Goal: Task Accomplishment & Management: Use online tool/utility

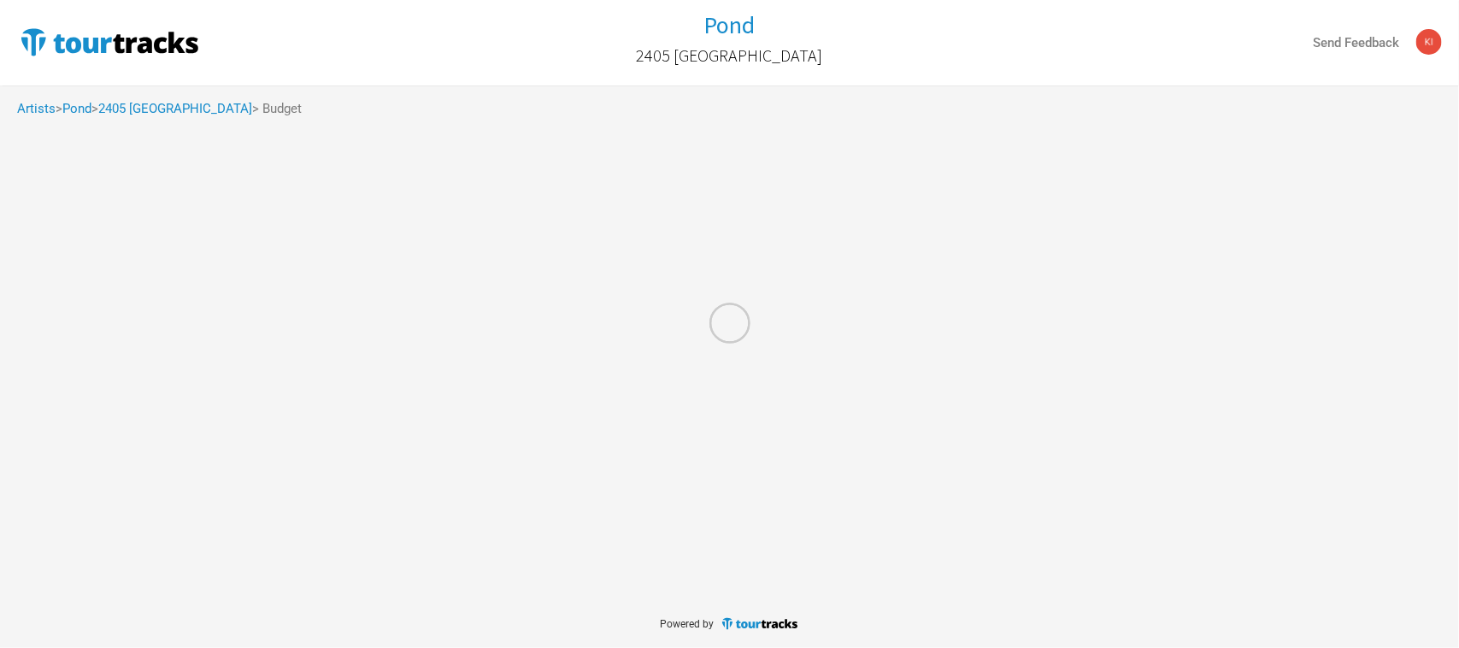
click at [36, 111] on div at bounding box center [729, 324] width 1459 height 648
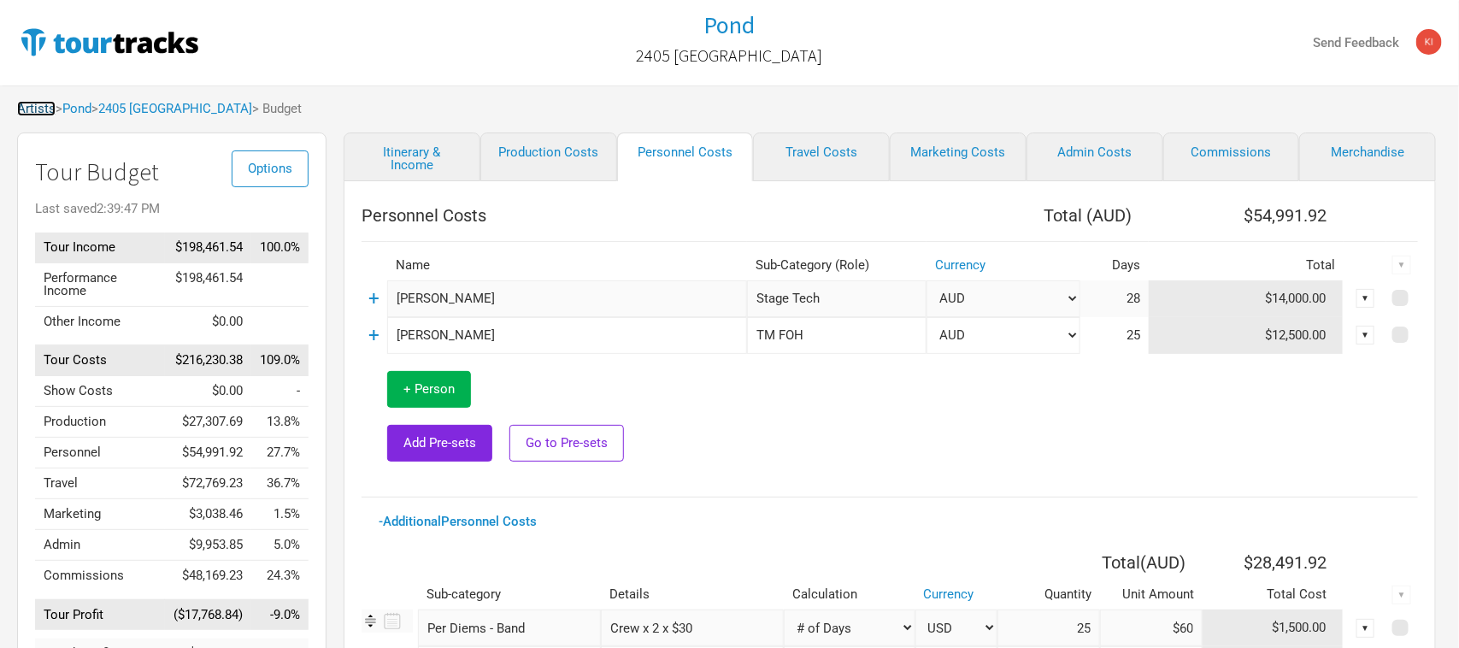
click at [36, 109] on link "Artists" at bounding box center [36, 108] width 38 height 15
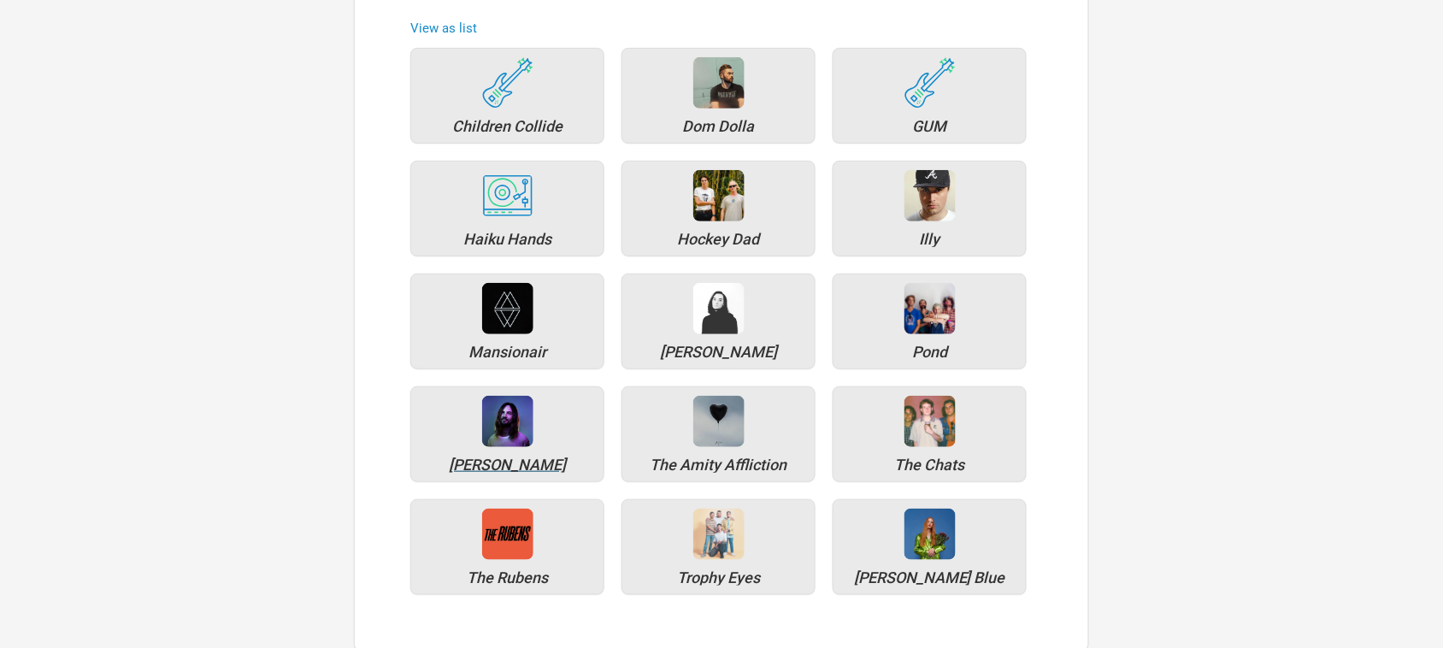
scroll to position [214, 0]
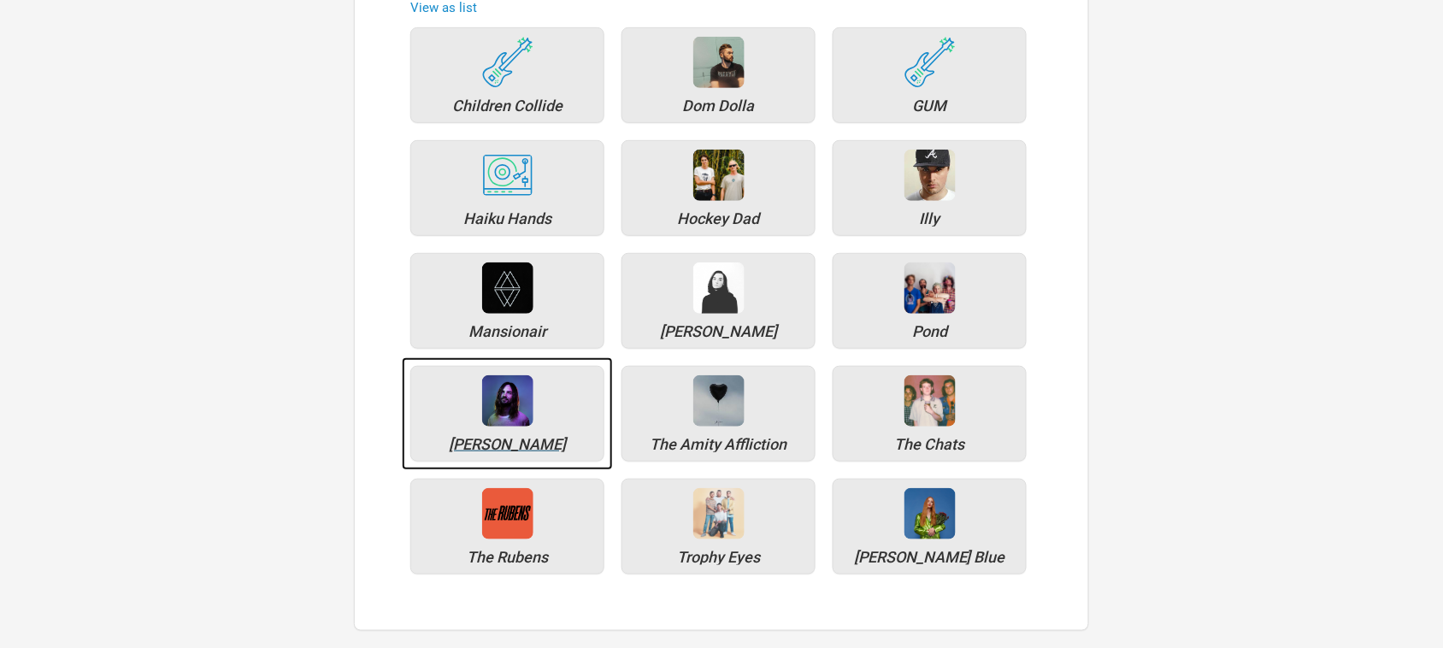
click at [510, 424] on img at bounding box center [507, 400] width 51 height 51
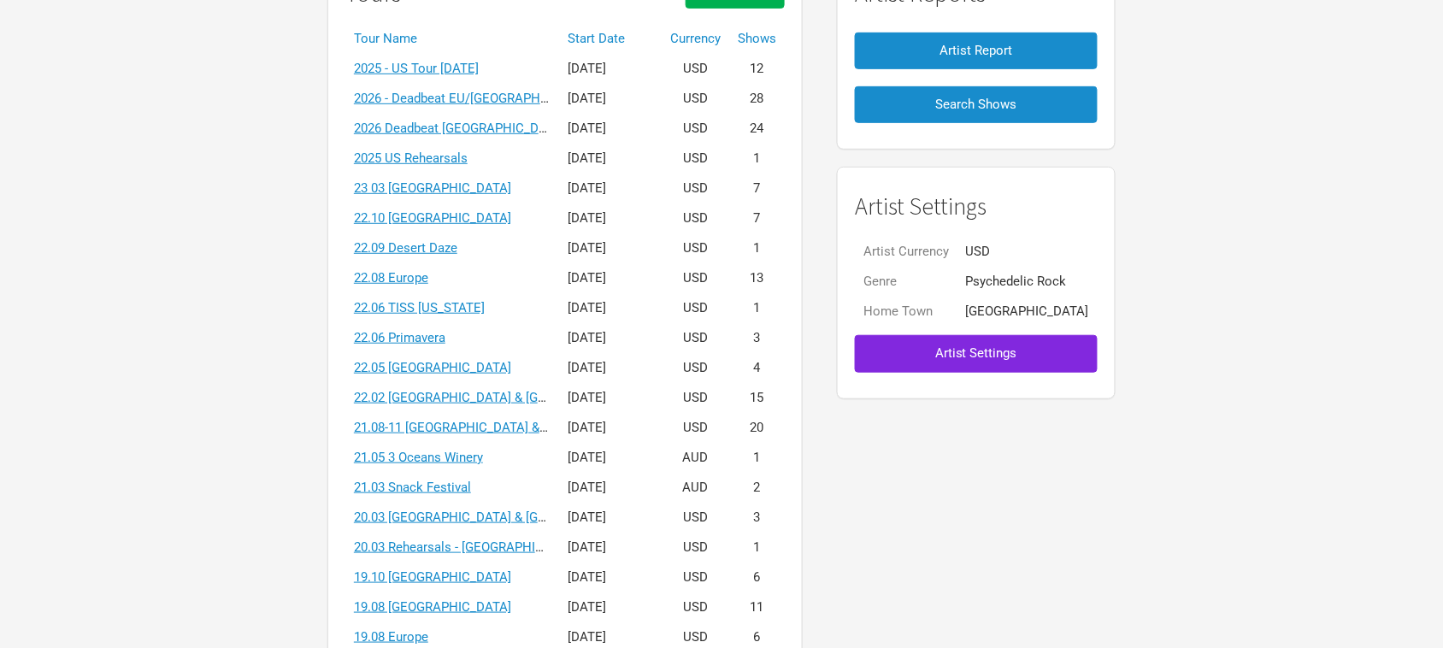
scroll to position [107, 0]
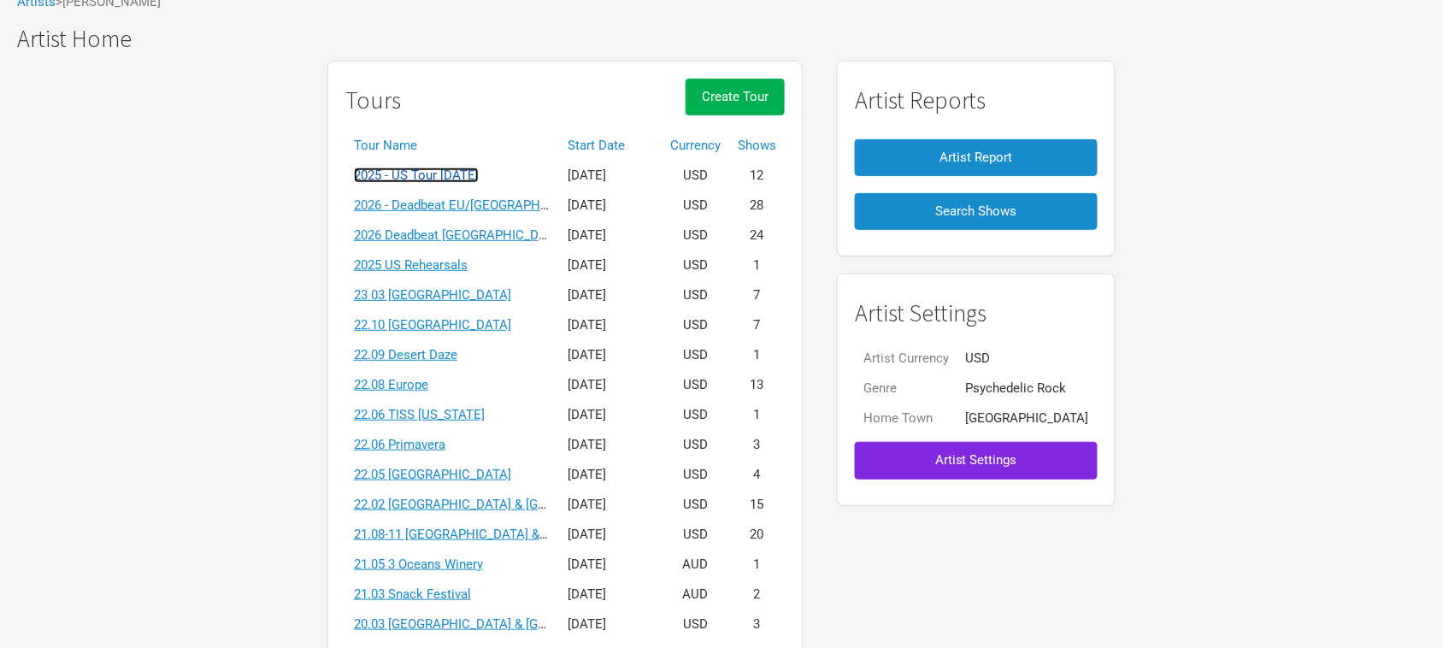
click at [479, 176] on link "2025 - US Tour [DATE]" at bounding box center [416, 175] width 125 height 15
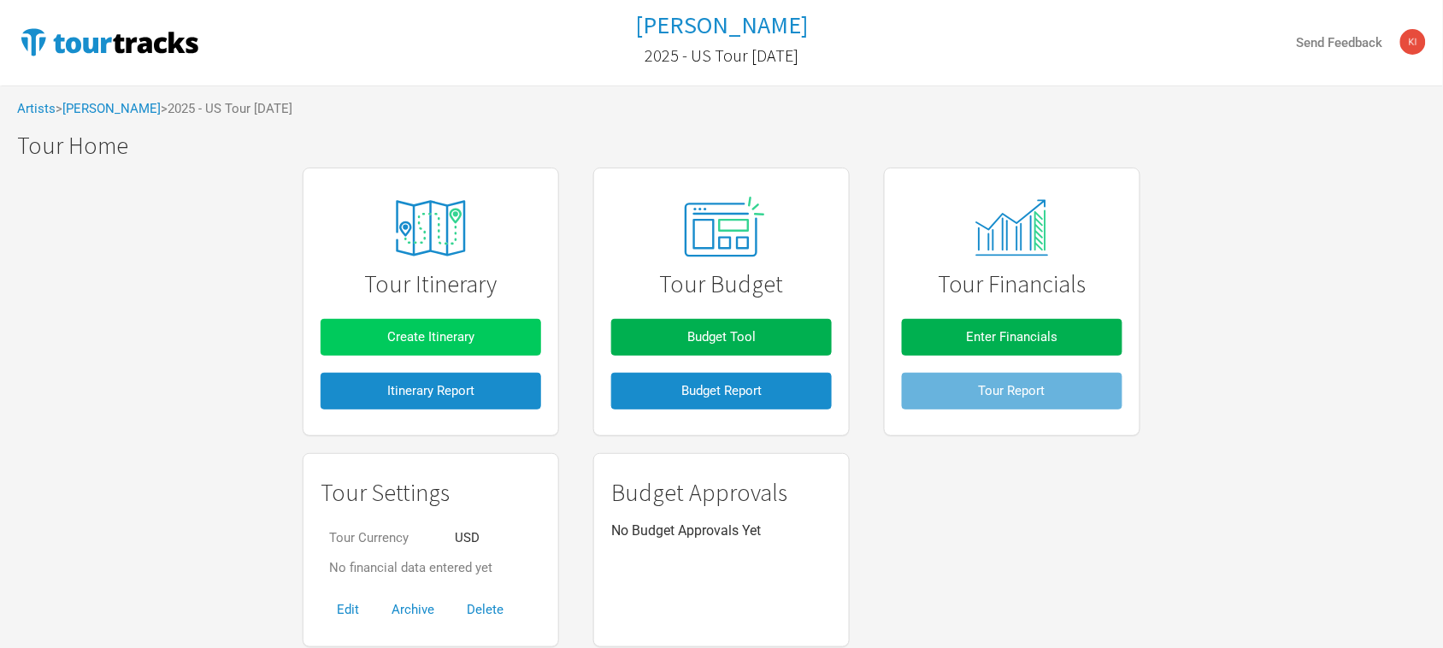
click at [475, 330] on button "Create Itinerary" at bounding box center [431, 337] width 221 height 37
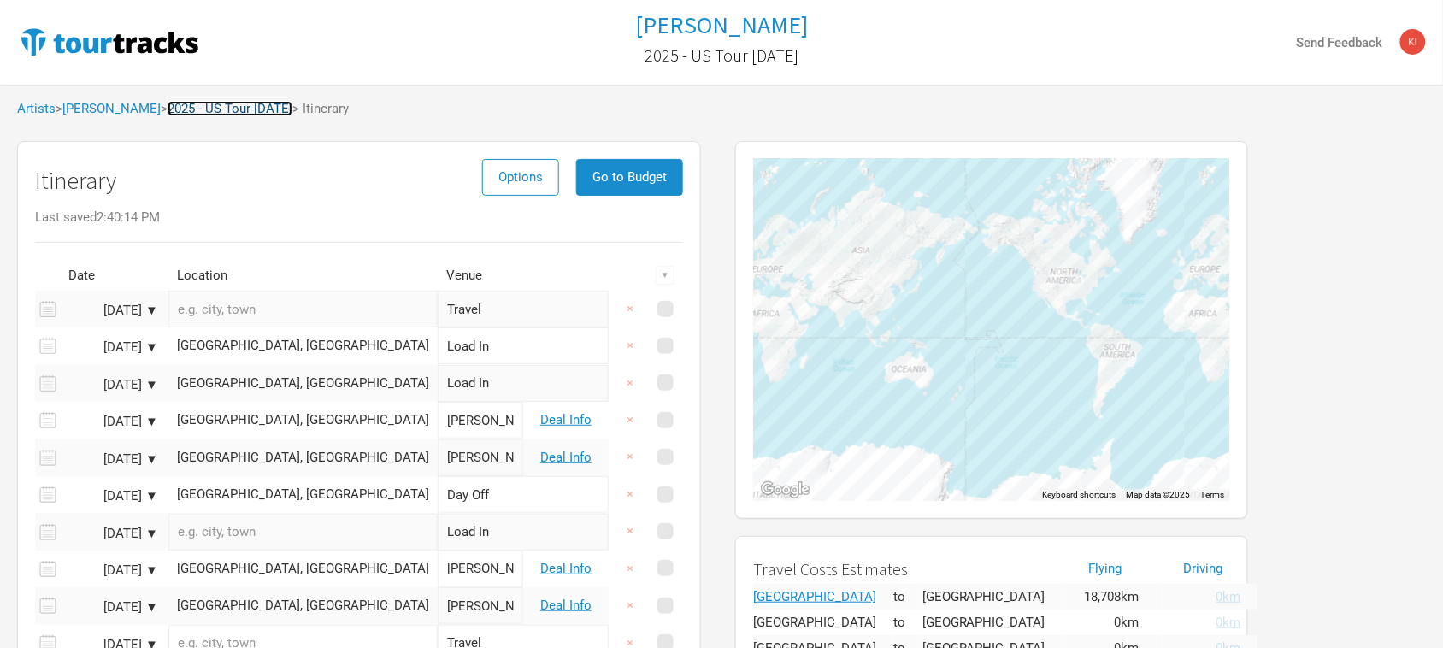
click at [195, 103] on link "2025 - US Tour [DATE]" at bounding box center [230, 108] width 125 height 15
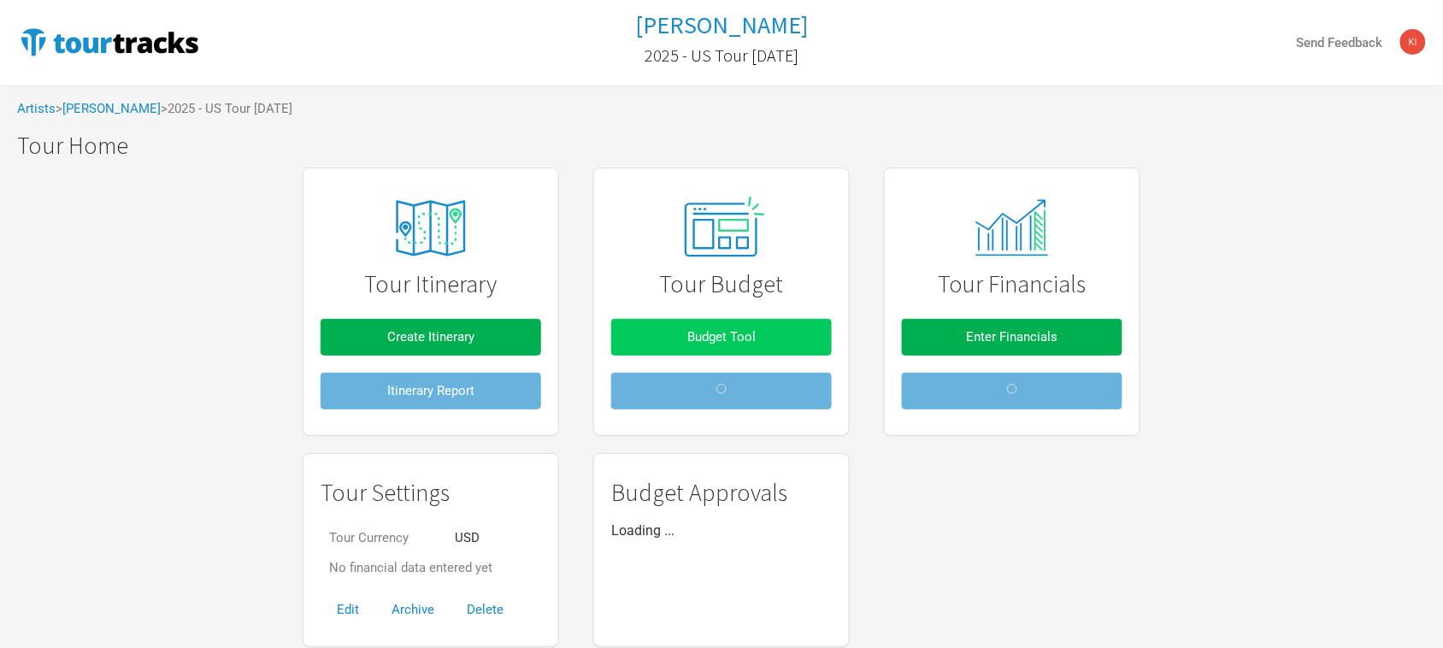
click at [721, 339] on span "Budget Tool" at bounding box center [721, 336] width 68 height 15
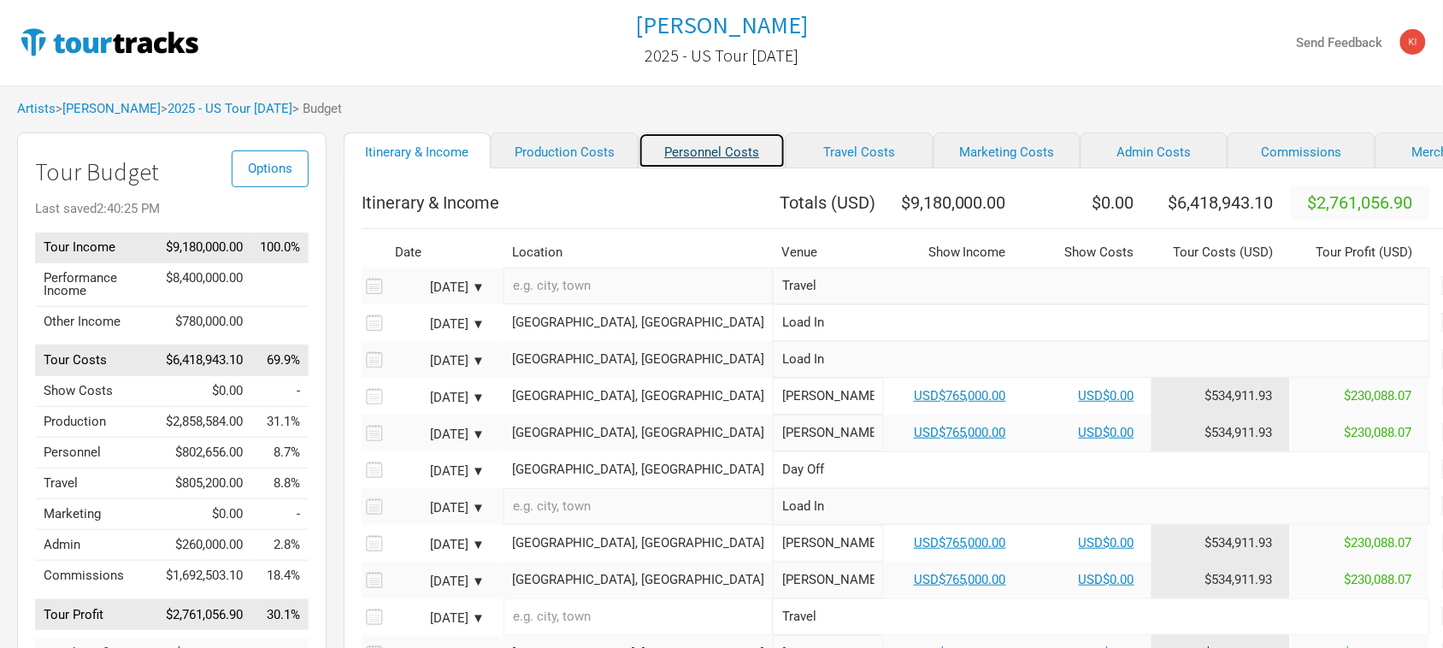
click at [673, 152] on link "Personnel Costs" at bounding box center [712, 151] width 147 height 36
select select "Total Days"
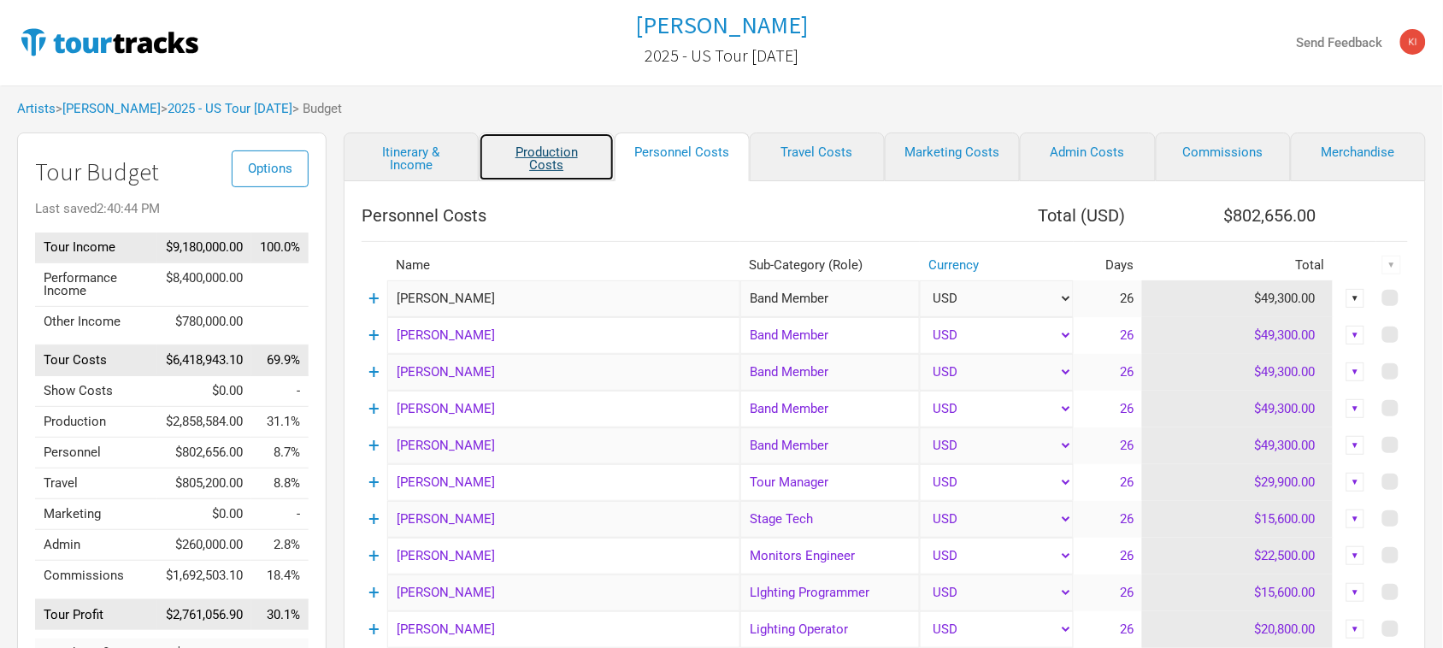
click at [556, 156] on link "Production Costs" at bounding box center [546, 157] width 135 height 49
select select "Show Days"
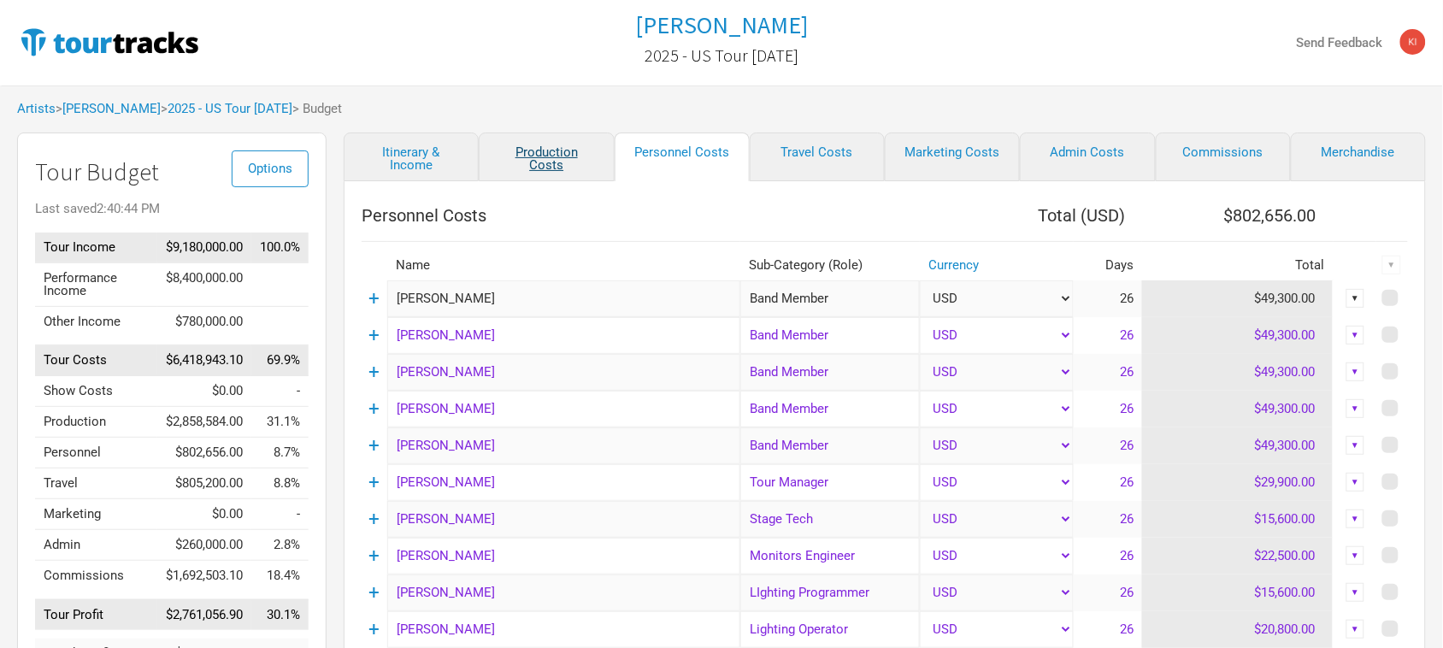
select select "Show Days"
select select "Shows"
select select "Show Days"
select select "Shows"
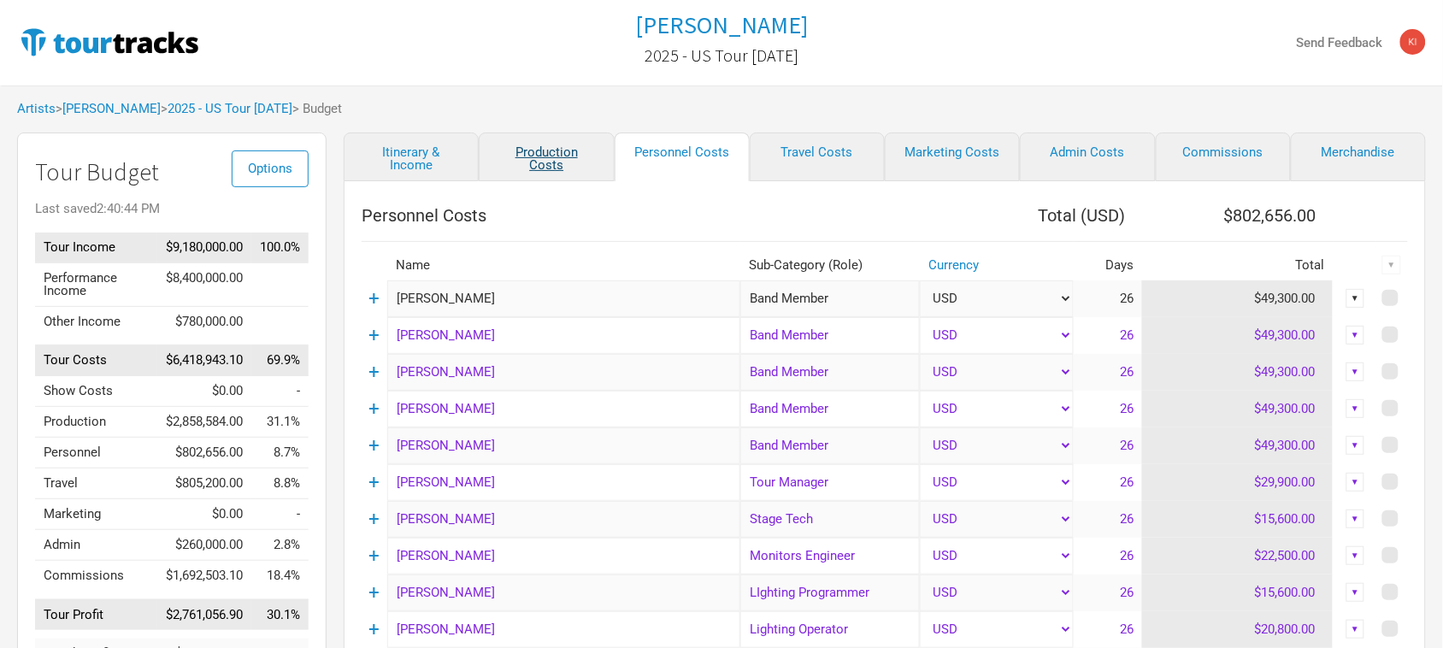
select select "Shows"
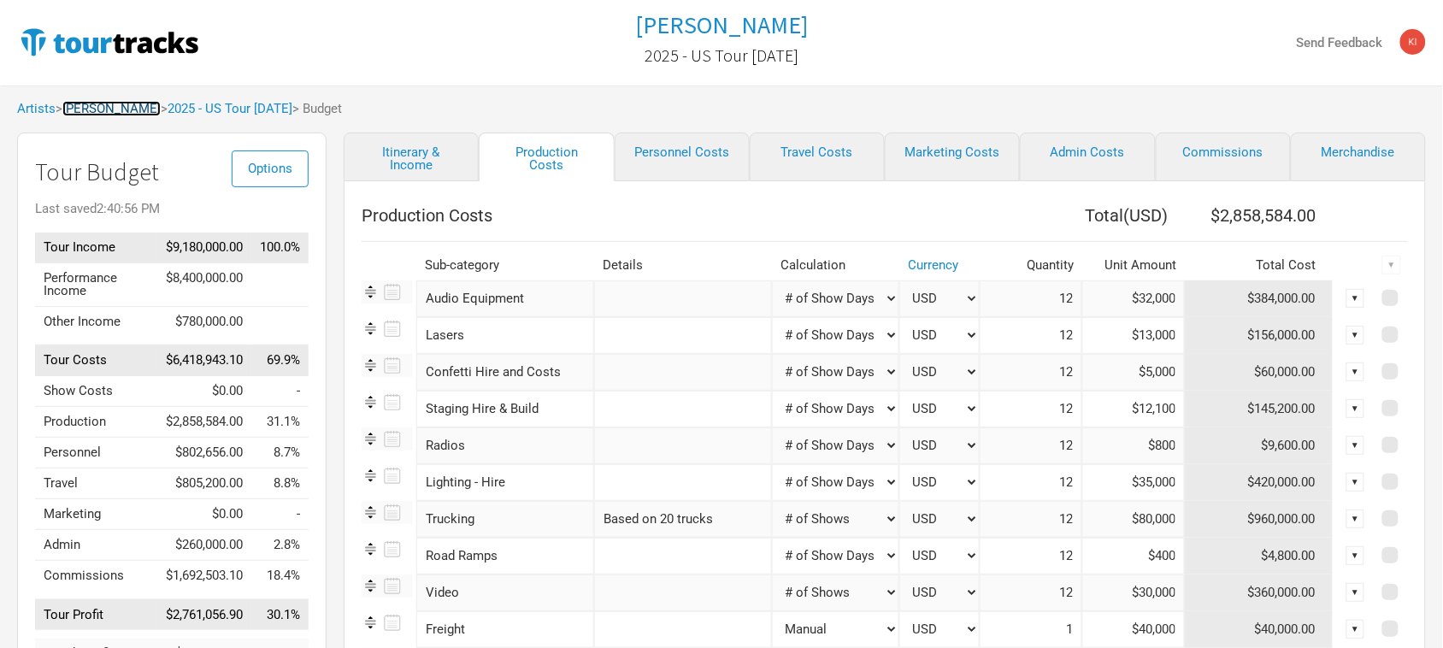
click at [128, 111] on link "[PERSON_NAME]" at bounding box center [111, 108] width 98 height 15
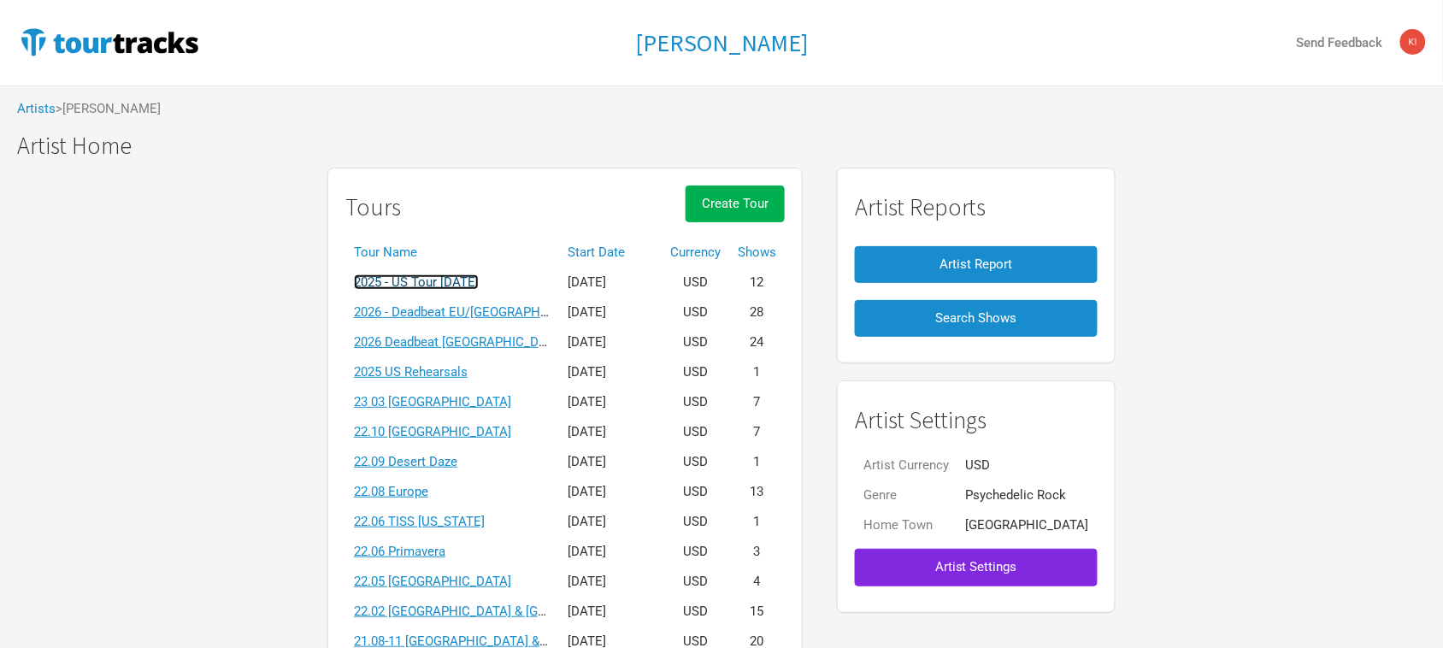
click at [479, 279] on link "2025 - US Tour [DATE]" at bounding box center [416, 281] width 125 height 15
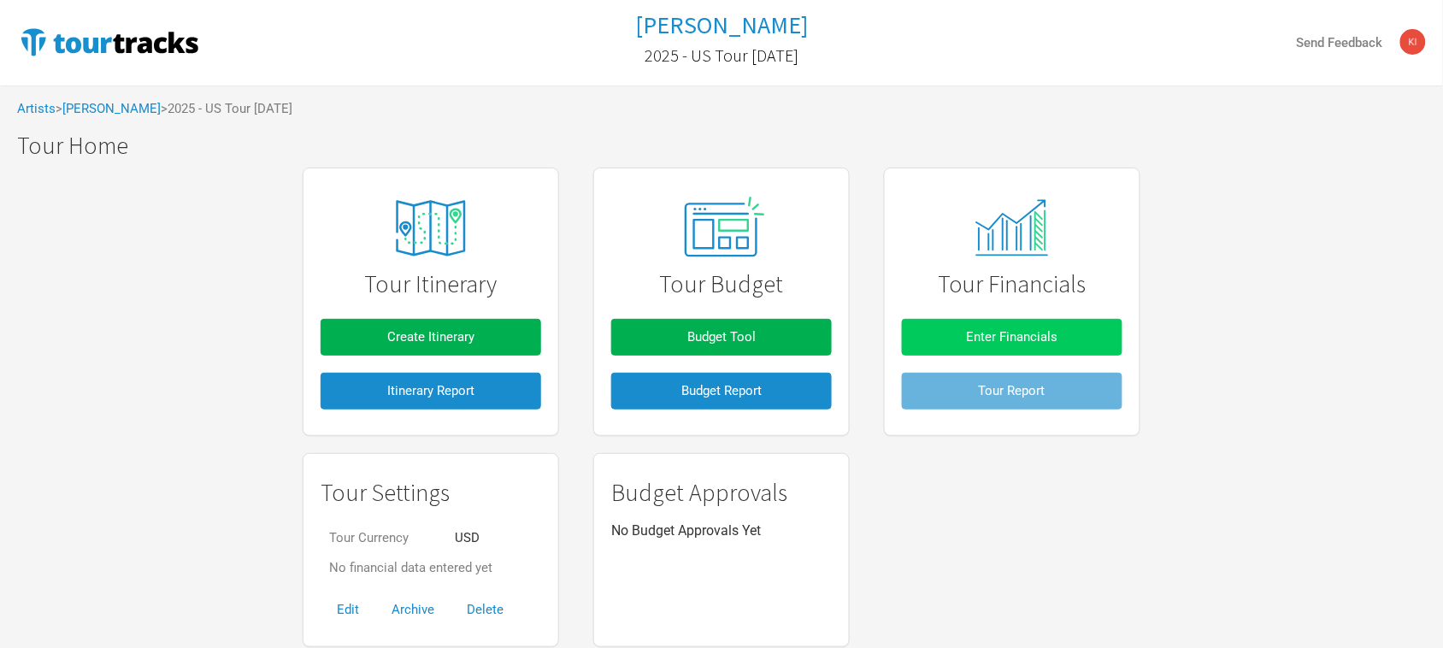
click at [1014, 335] on span "Enter Financials" at bounding box center [1012, 336] width 91 height 15
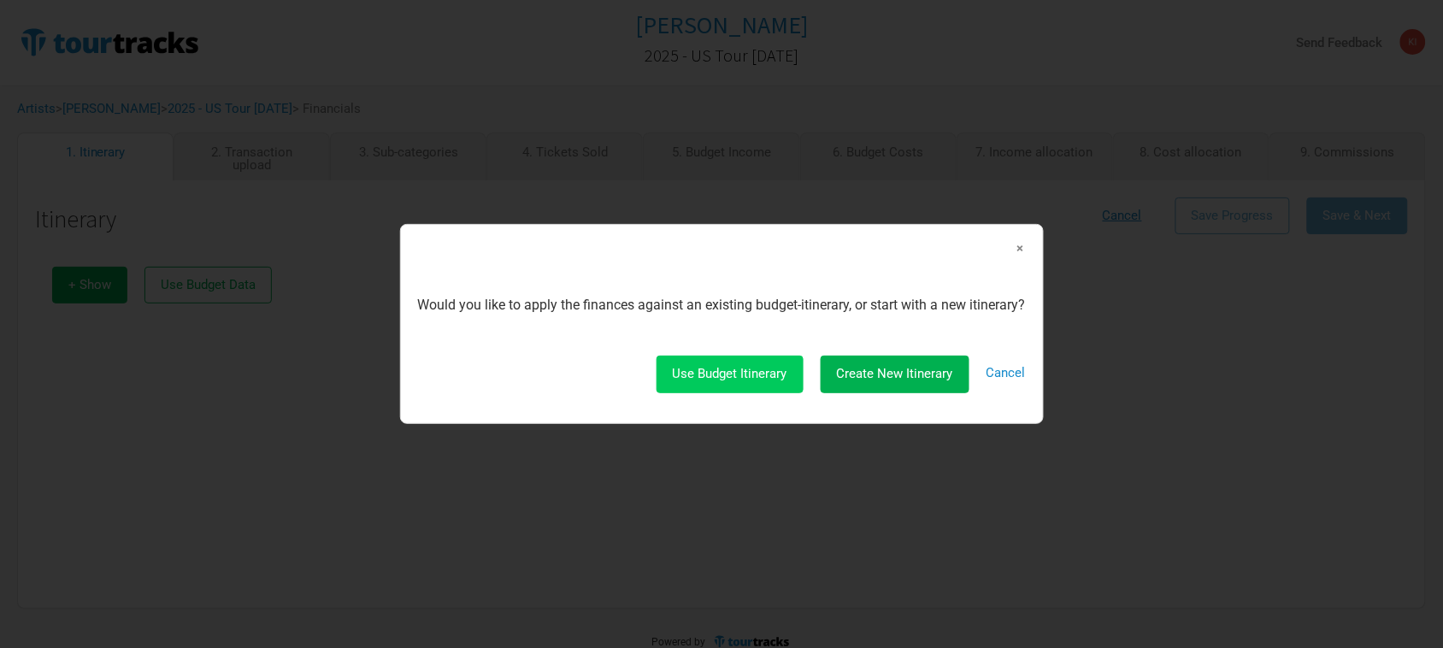
click at [746, 379] on span "Use Budget Itinerary" at bounding box center [730, 373] width 115 height 15
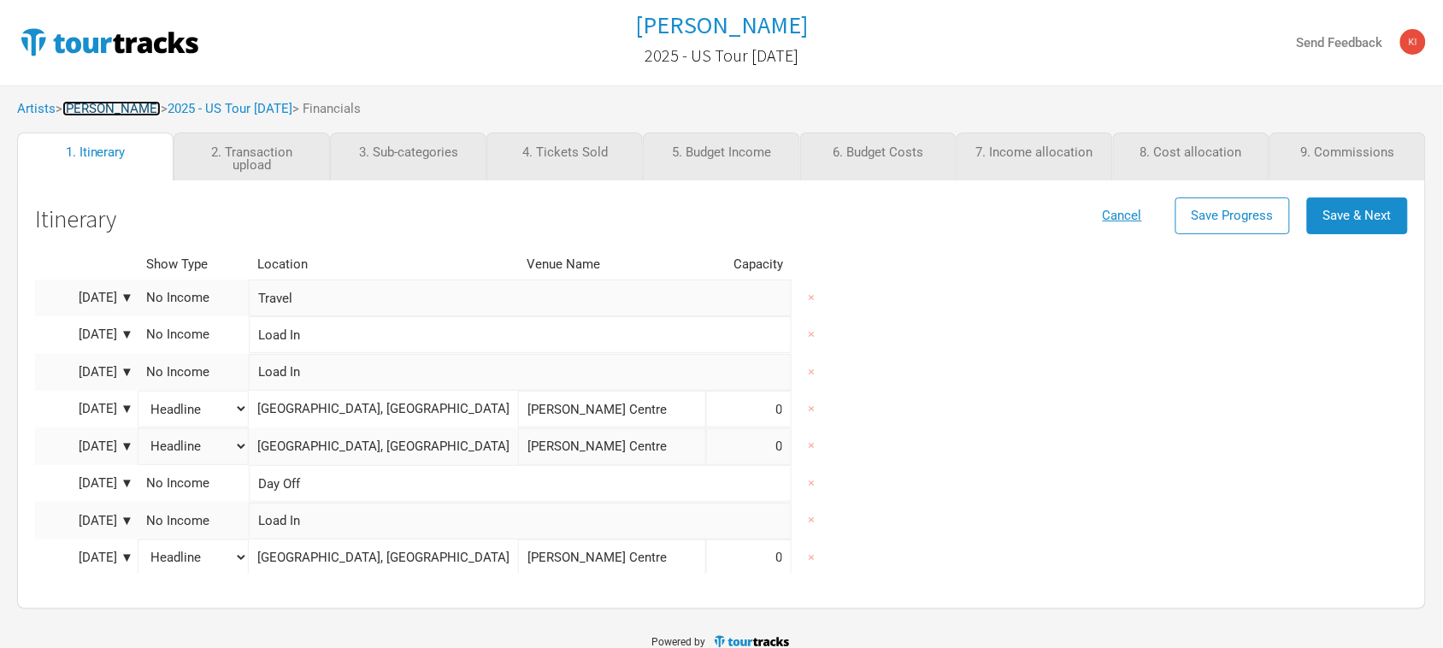
click at [82, 107] on link "[PERSON_NAME]" at bounding box center [111, 108] width 98 height 15
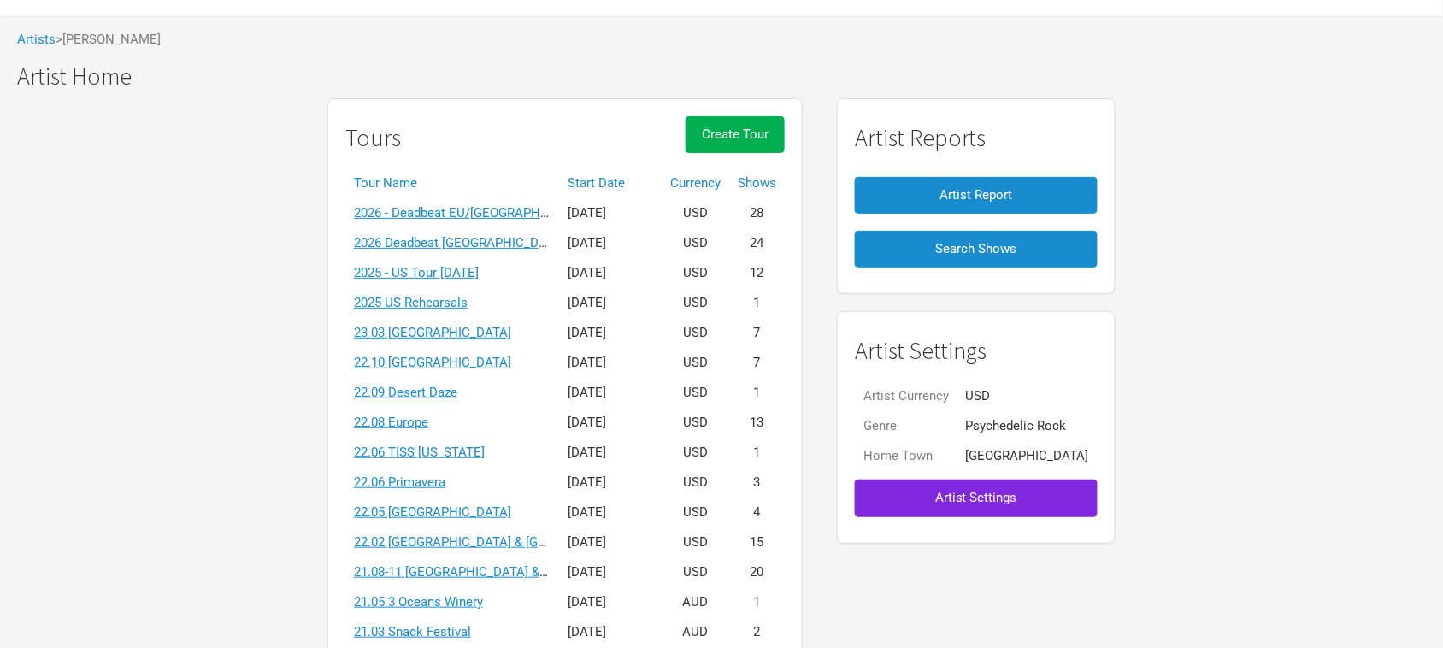
scroll to position [107, 0]
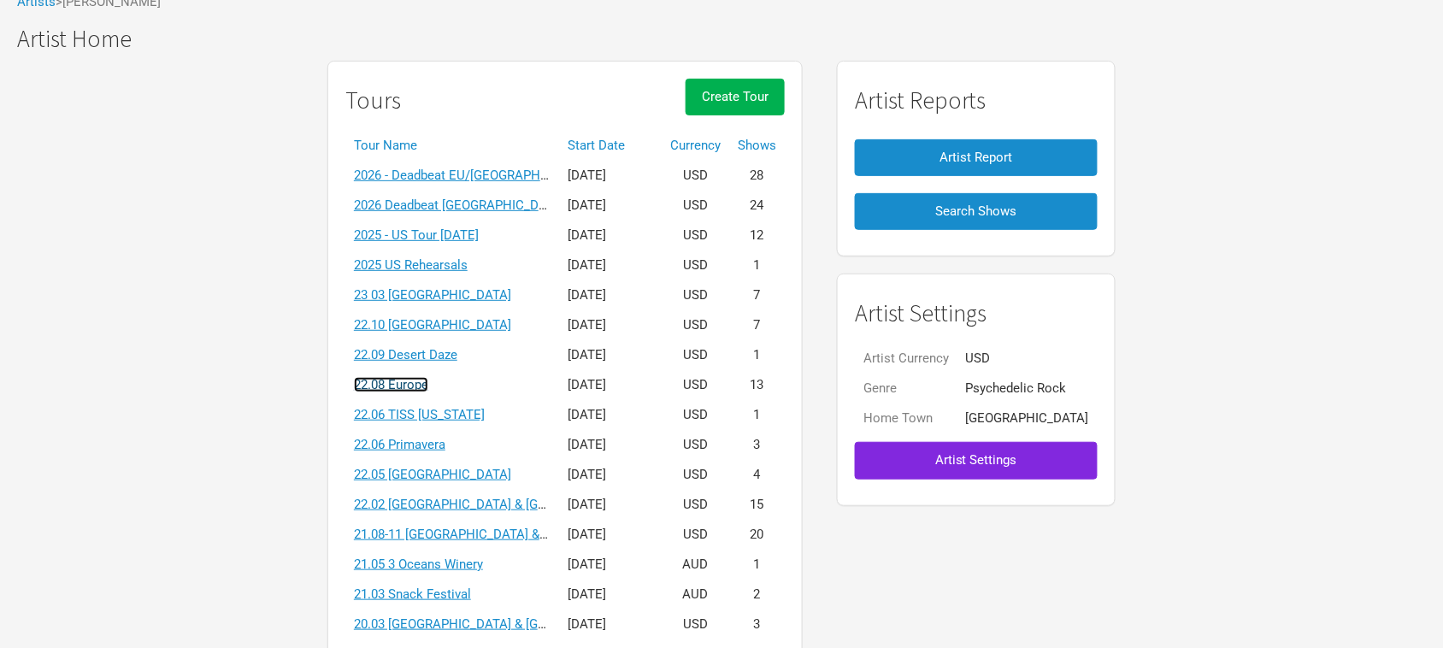
click at [428, 389] on link "22.08 Europe" at bounding box center [391, 384] width 74 height 15
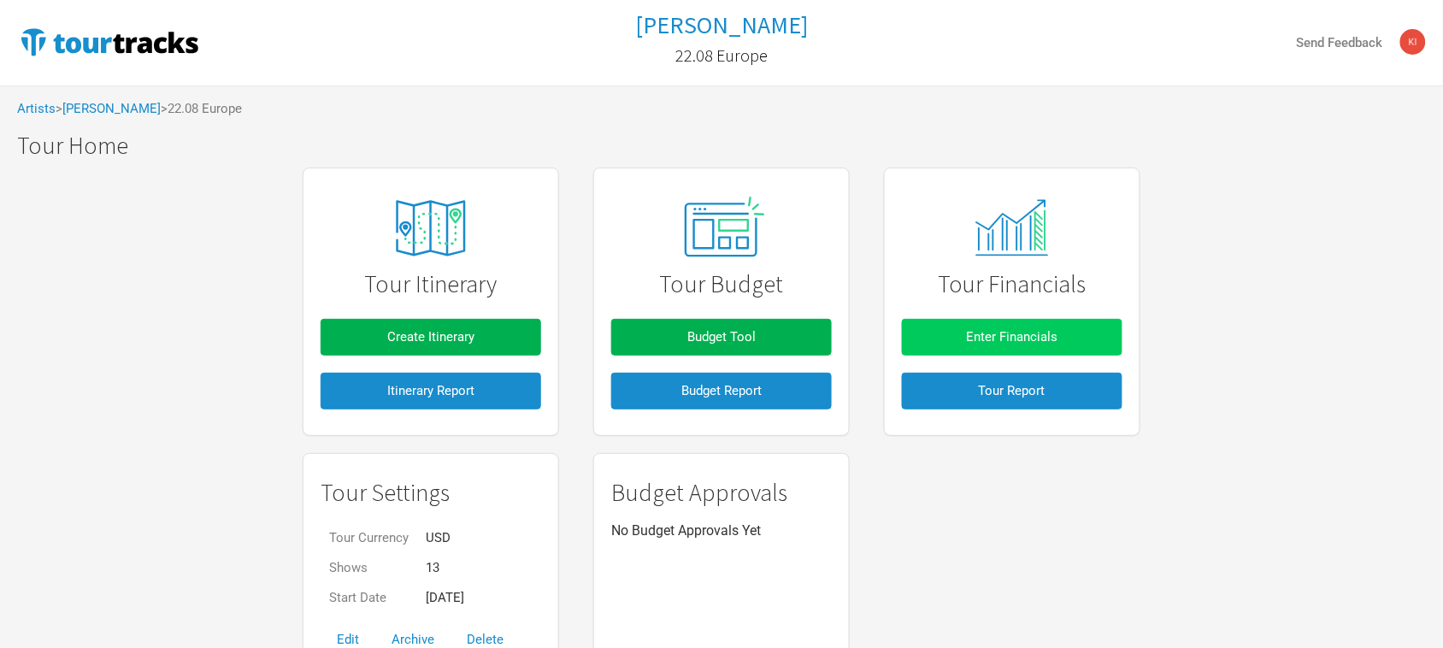
click at [1041, 334] on span "Enter Financials" at bounding box center [1012, 336] width 91 height 15
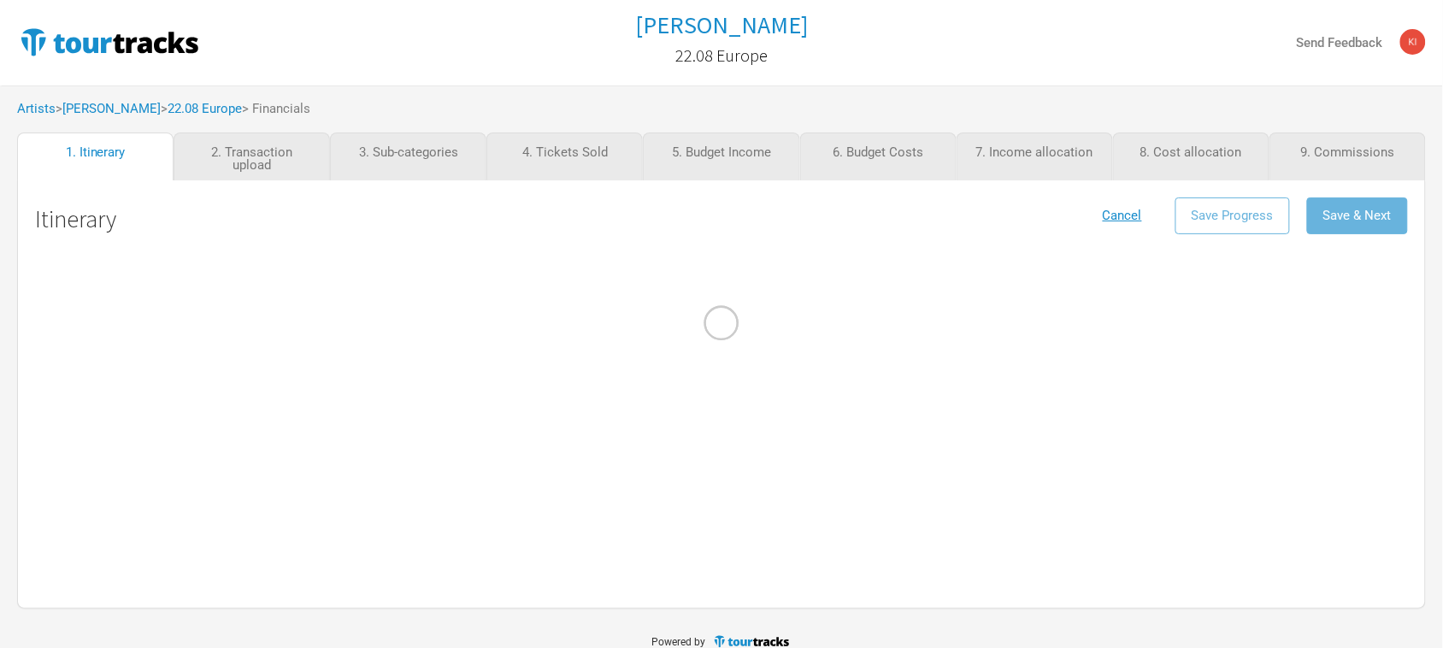
click at [1340, 155] on div at bounding box center [721, 324] width 1443 height 648
select select "Festival"
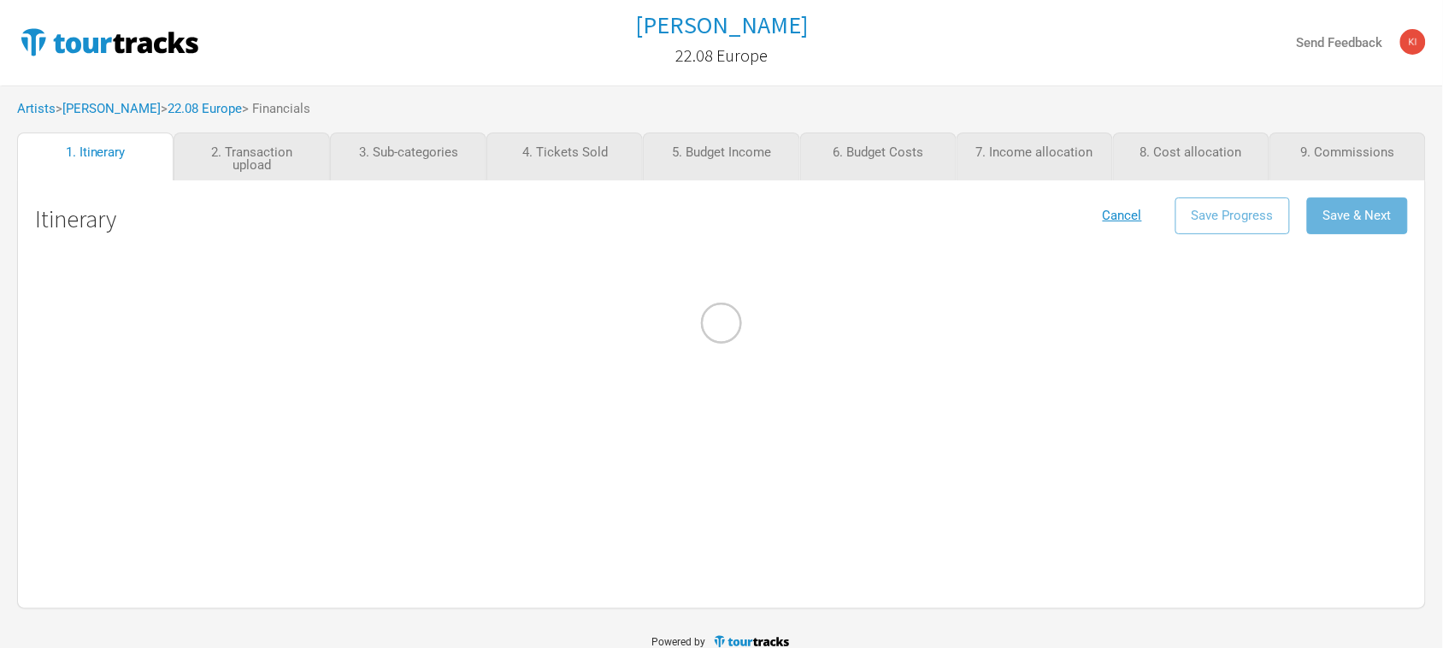
select select "Festival"
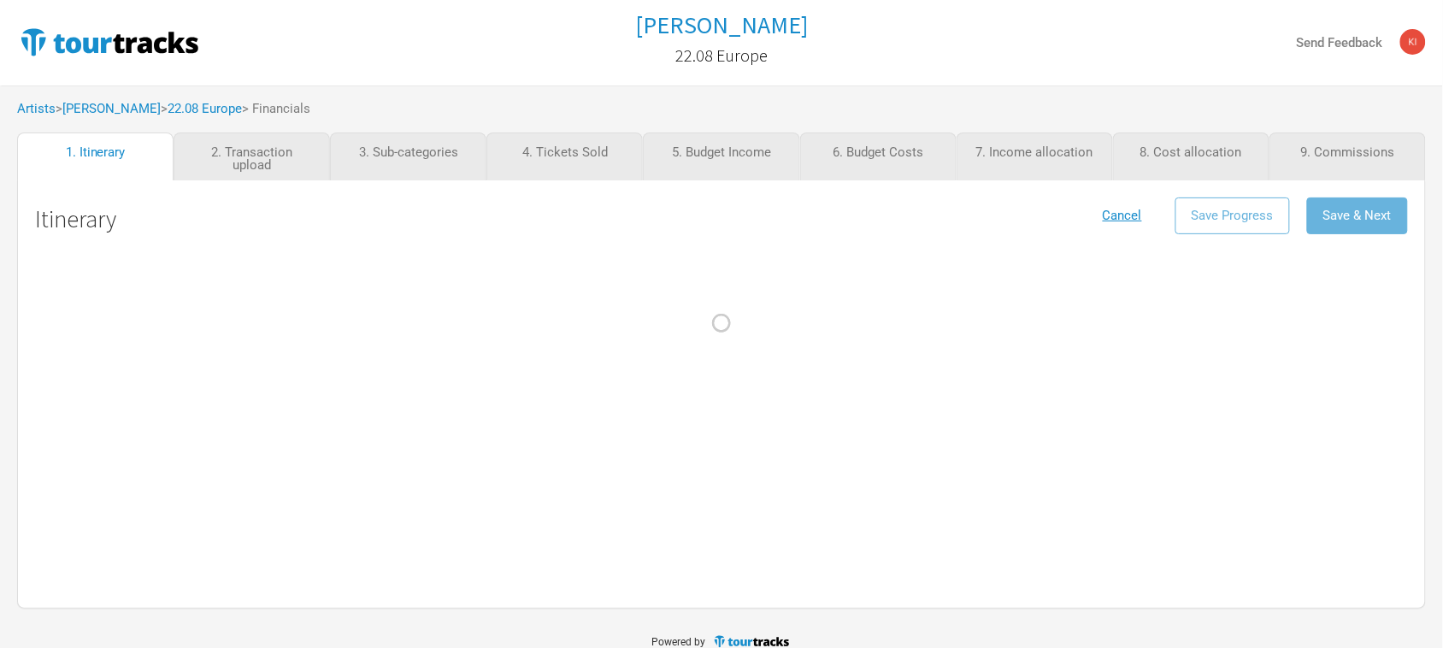
select select "Festival"
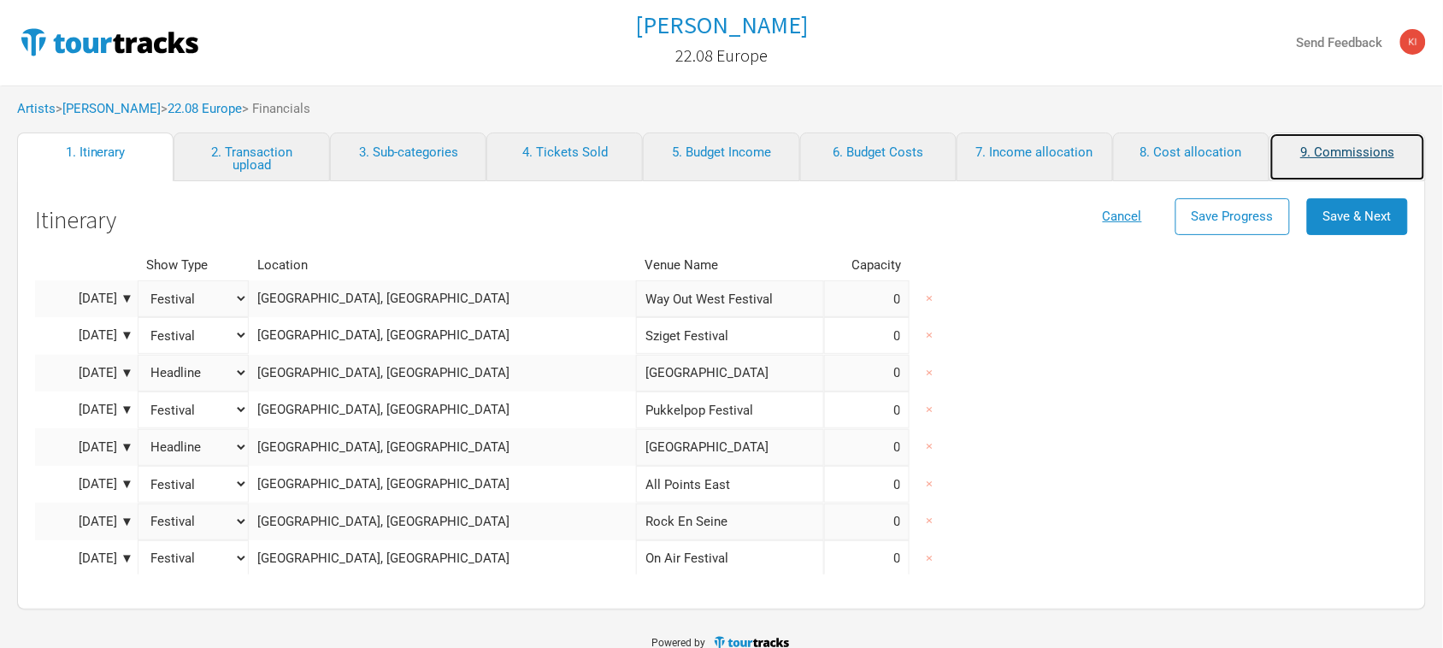
click at [1370, 155] on link "9. Commissions" at bounding box center [1348, 157] width 156 height 49
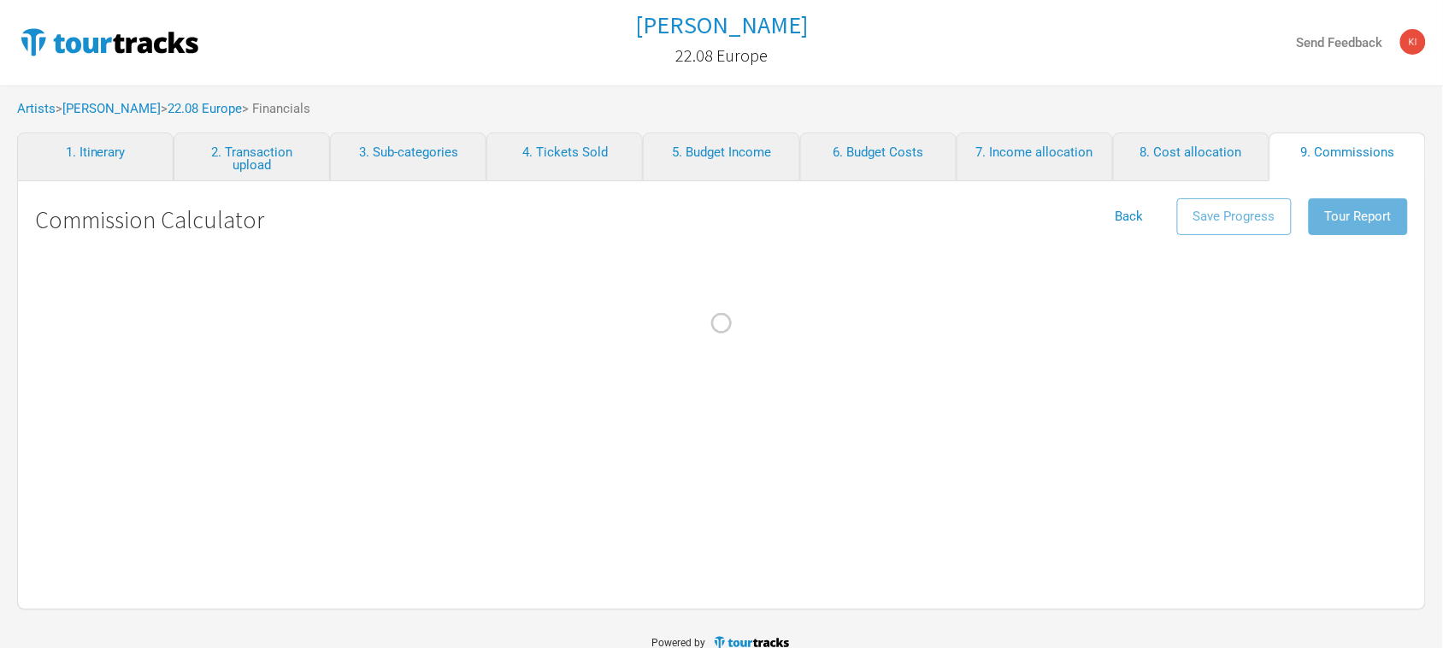
click at [1352, 216] on div at bounding box center [721, 324] width 1443 height 648
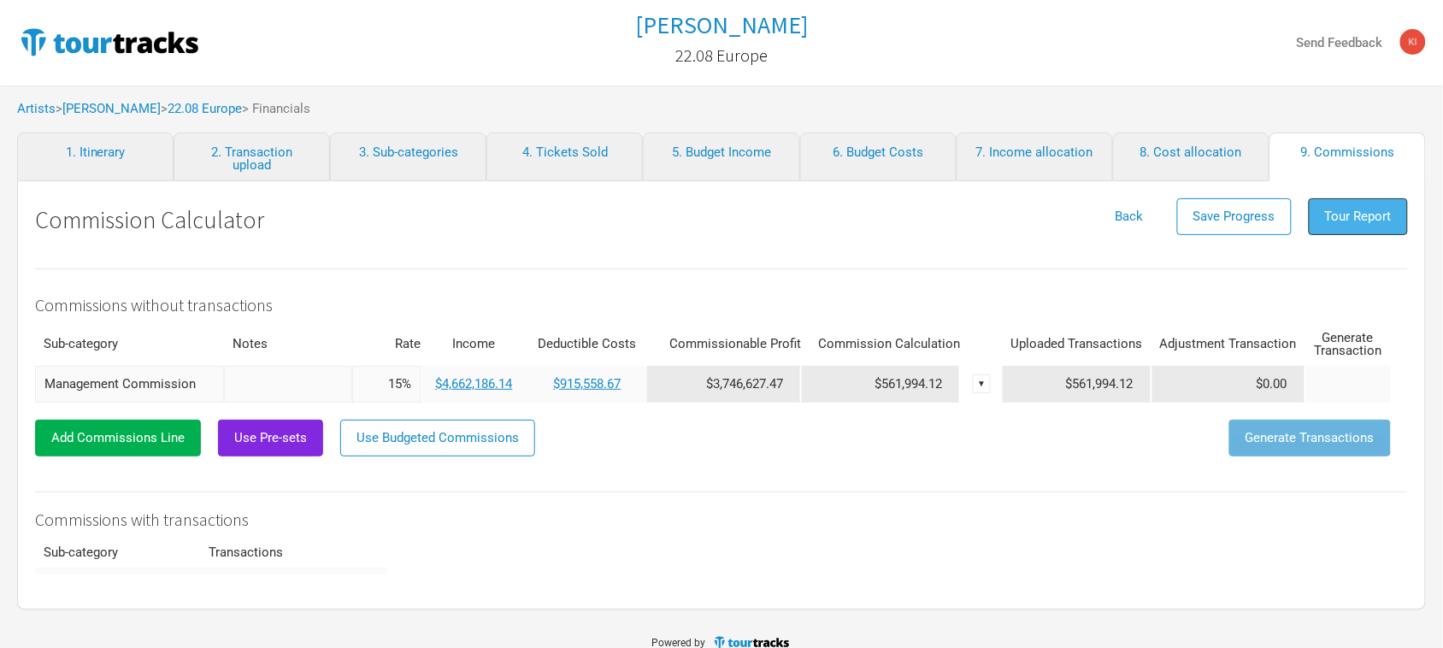
click at [1359, 216] on span "Tour Report" at bounding box center [1358, 216] width 67 height 15
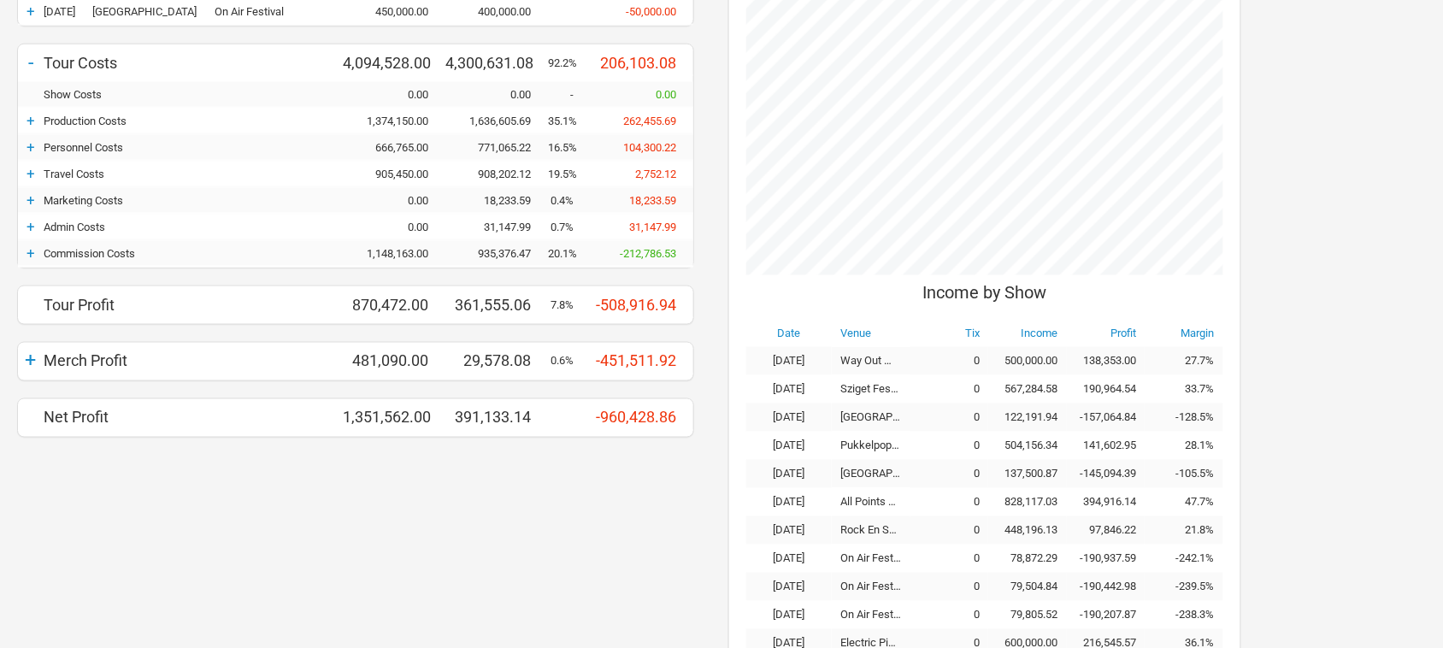
scroll to position [641, 0]
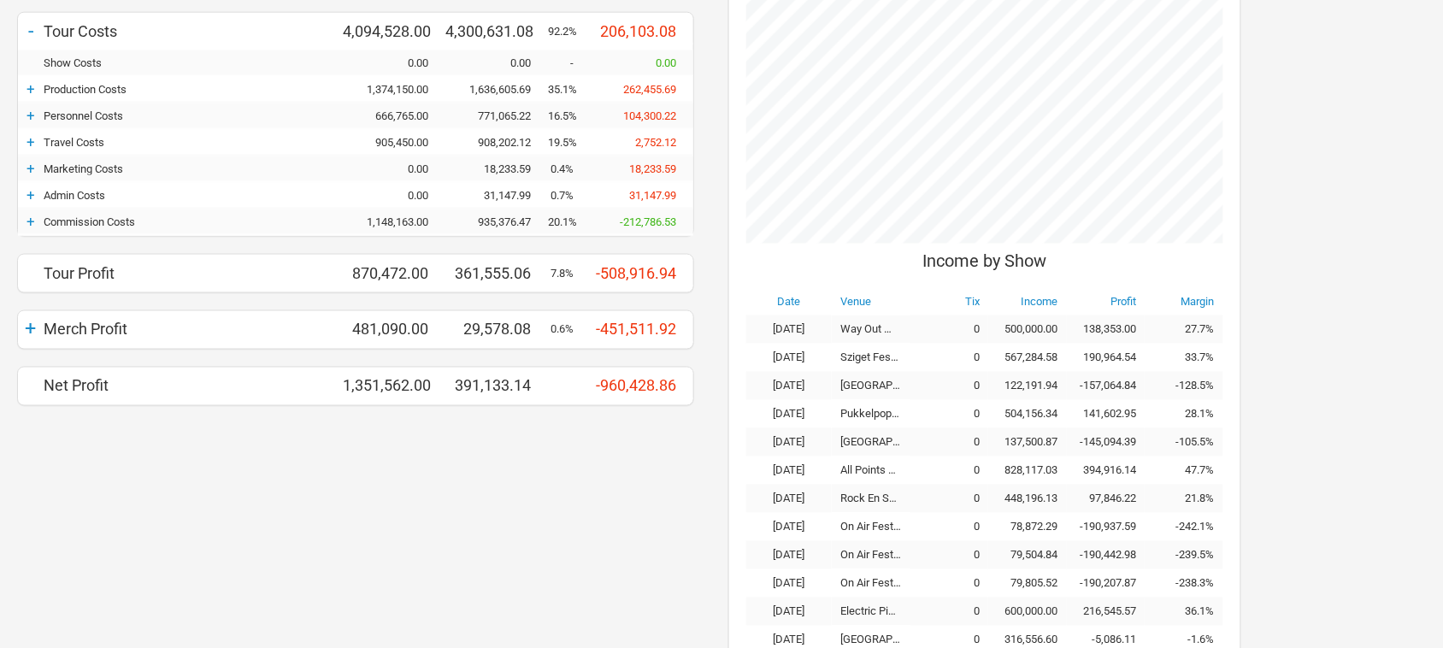
click at [526, 490] on div "+ Currency USD Budget Actuals Variance - Tour Income 4,965,000.00 4,662,186.14 …" at bounding box center [355, 135] width 711 height 1129
click at [527, 528] on div "+ Currency USD Budget Actuals Variance - Tour Income 4,965,000.00 4,662,186.14 …" at bounding box center [355, 135] width 711 height 1129
click at [608, 554] on div "+ Currency USD Budget Actuals Variance - Tour Income 4,965,000.00 4,662,186.14 …" at bounding box center [355, 135] width 711 height 1129
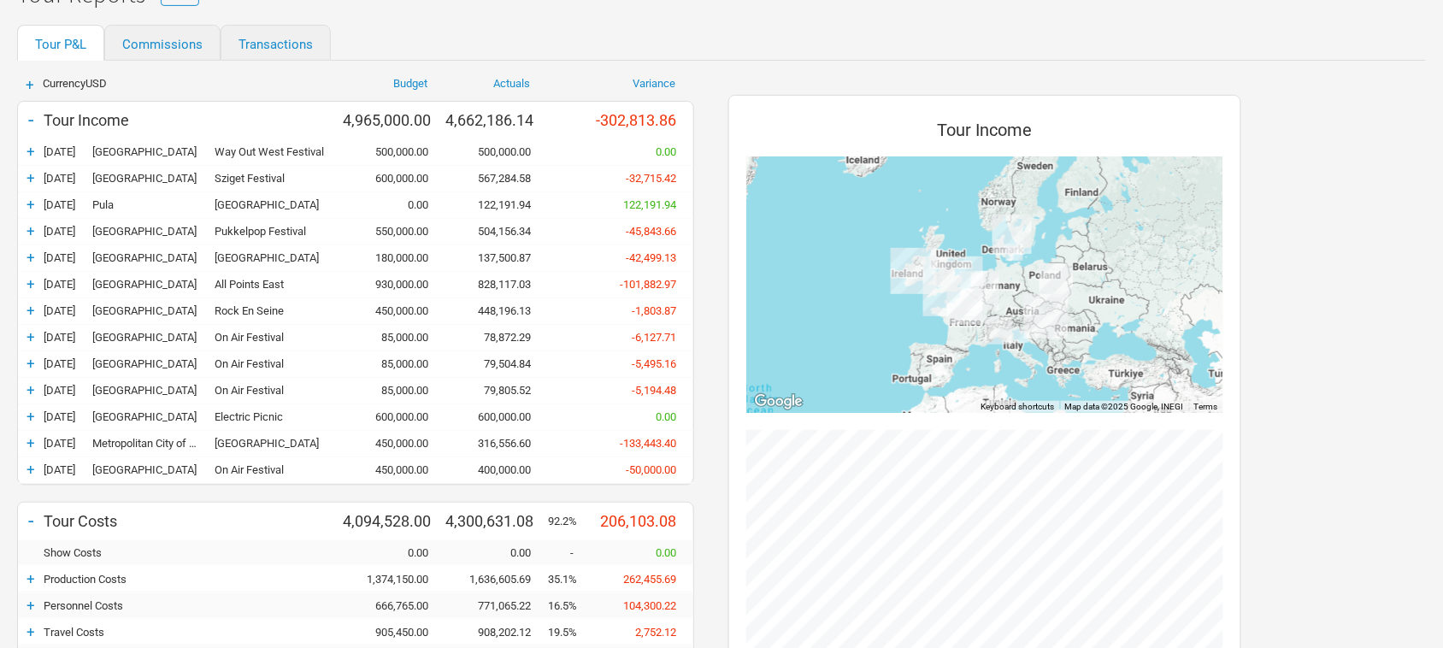
scroll to position [107, 0]
